Goal: Information Seeking & Learning: Learn about a topic

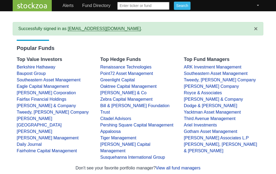
click at [142, 4] on input "text" at bounding box center [143, 6] width 52 height 8
type input "Orcl"
click at [174, 4] on input "Search" at bounding box center [182, 6] width 17 height 8
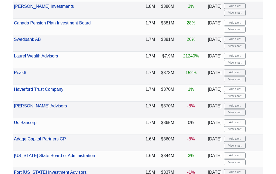
scroll to position [1886, 0]
click at [26, 70] on link "Peak6" at bounding box center [20, 72] width 12 height 5
click at [252, 169] on form "Add alert View chart" at bounding box center [243, 176] width 38 height 14
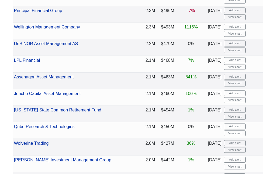
scroll to position [1548, 0]
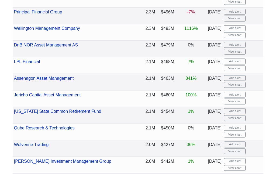
click at [59, 93] on link "Jericho Capital Asset Management" at bounding box center [47, 95] width 66 height 5
